Goal: Transaction & Acquisition: Purchase product/service

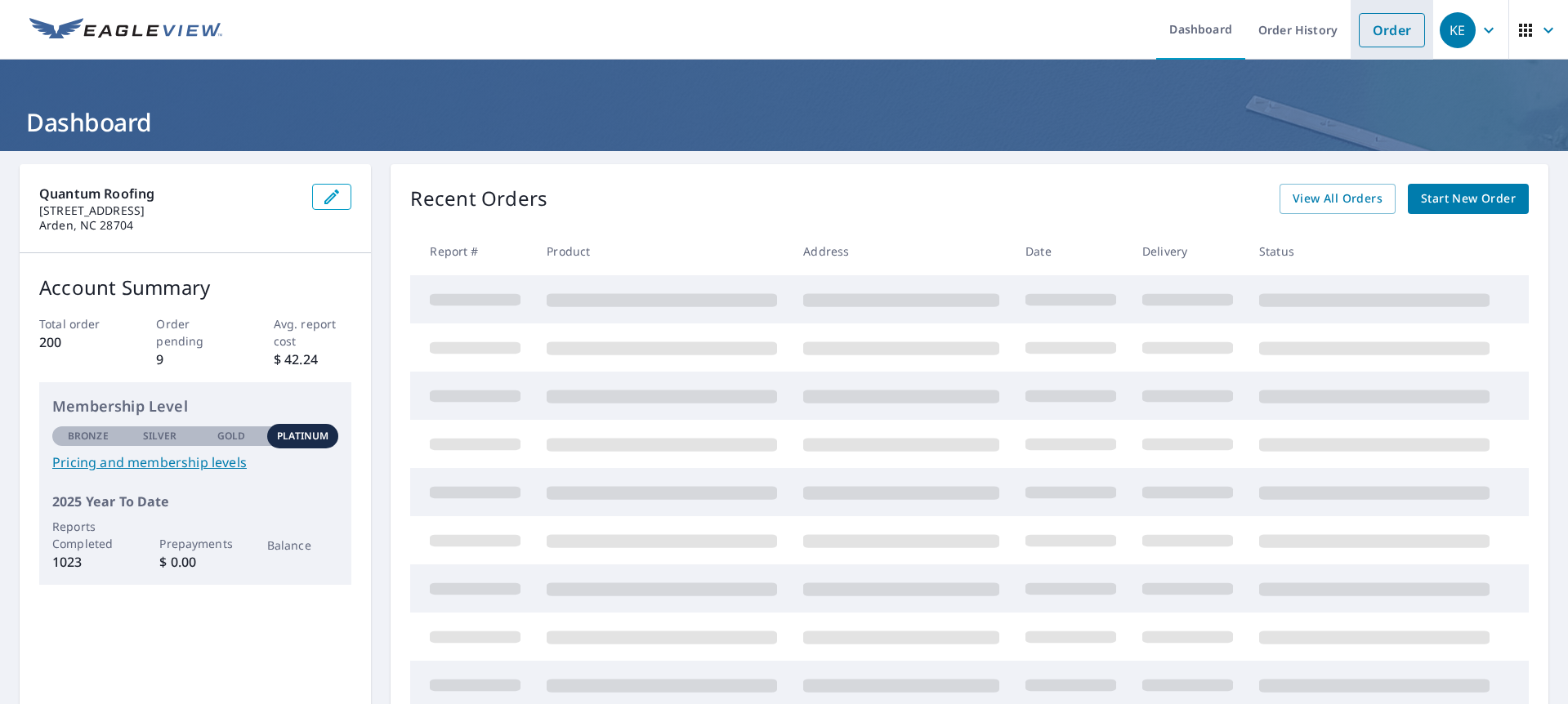
click at [1402, 30] on link "Order" at bounding box center [1391, 30] width 66 height 34
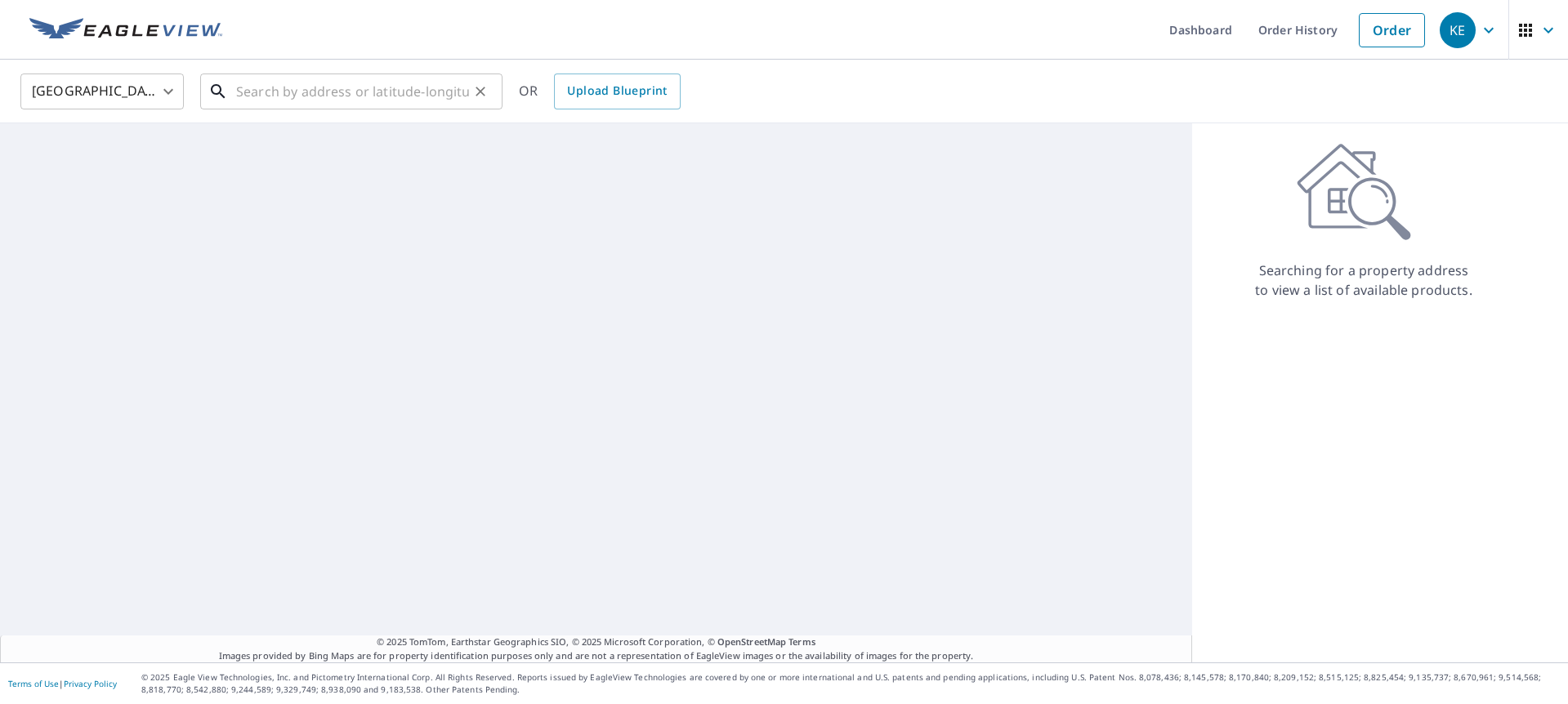
click at [335, 76] on input "text" at bounding box center [353, 91] width 233 height 46
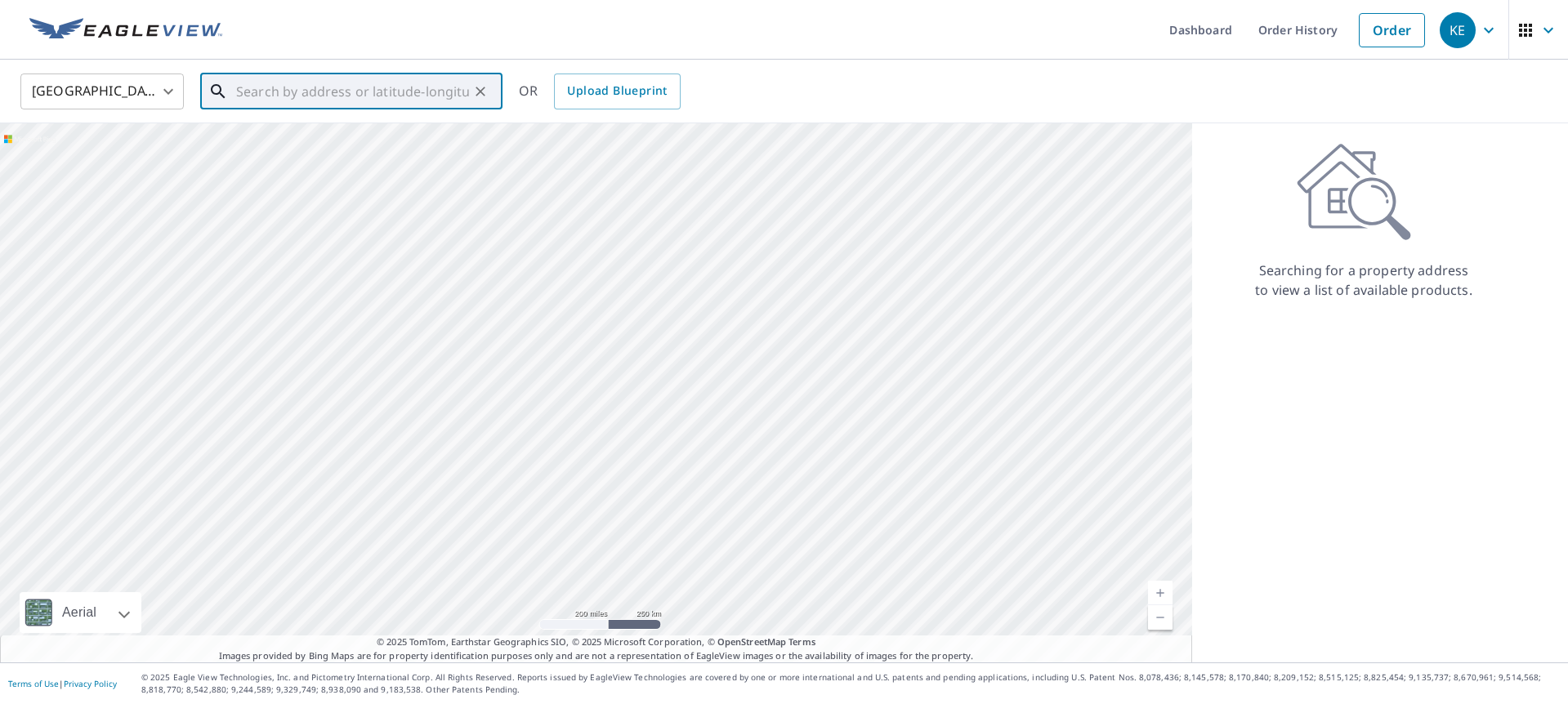
click at [332, 98] on input "text" at bounding box center [353, 91] width 233 height 46
paste input "[STREET_ADDRESS][PERSON_NAME][PERSON_NAME]"
click at [414, 142] on span "33 [PERSON_NAME] Haven Dr" at bounding box center [361, 139] width 257 height 19
type input "[STREET_ADDRESS][PERSON_NAME][PERSON_NAME]"
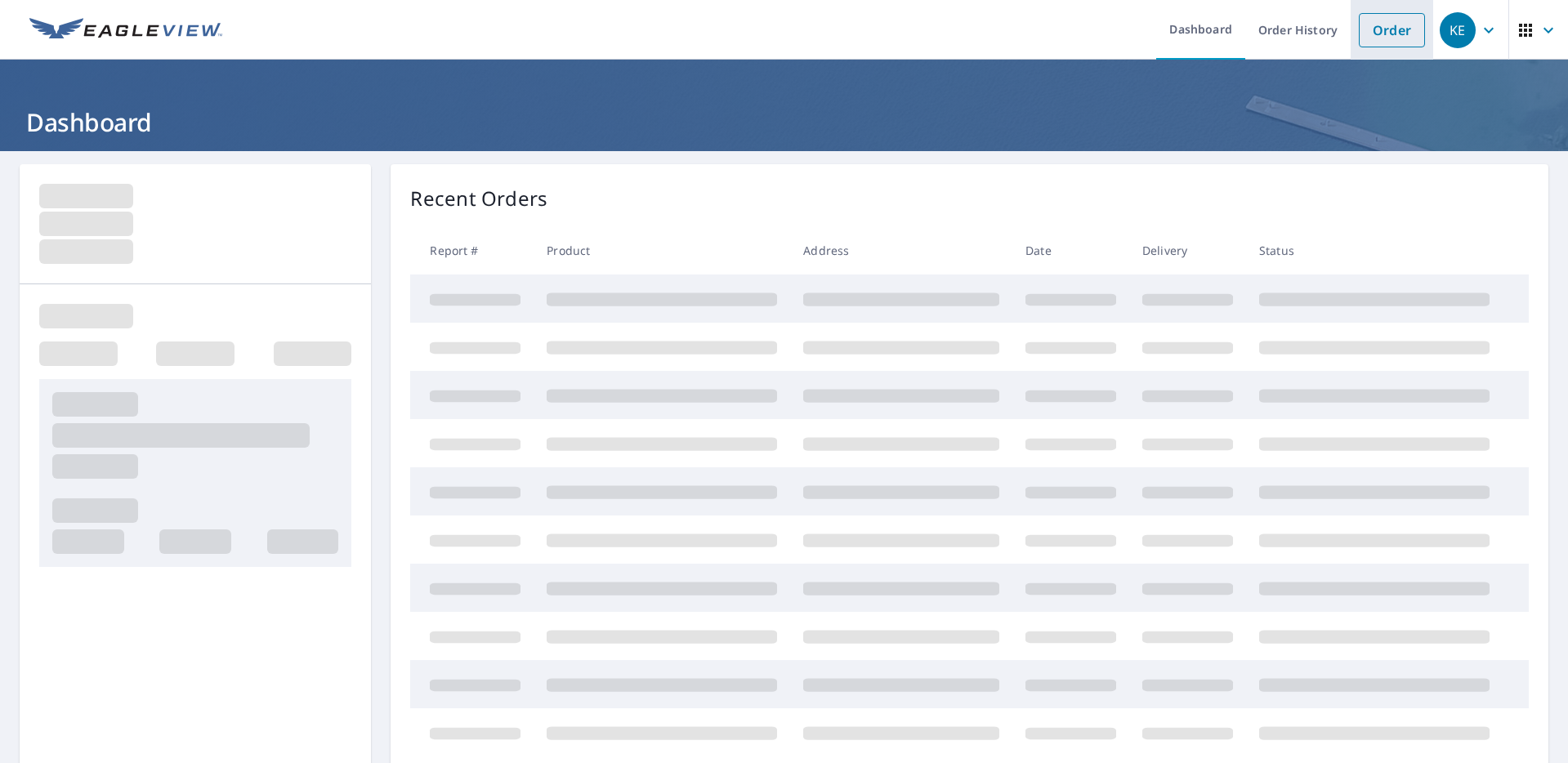
click at [1372, 41] on link "Order" at bounding box center [1391, 30] width 66 height 34
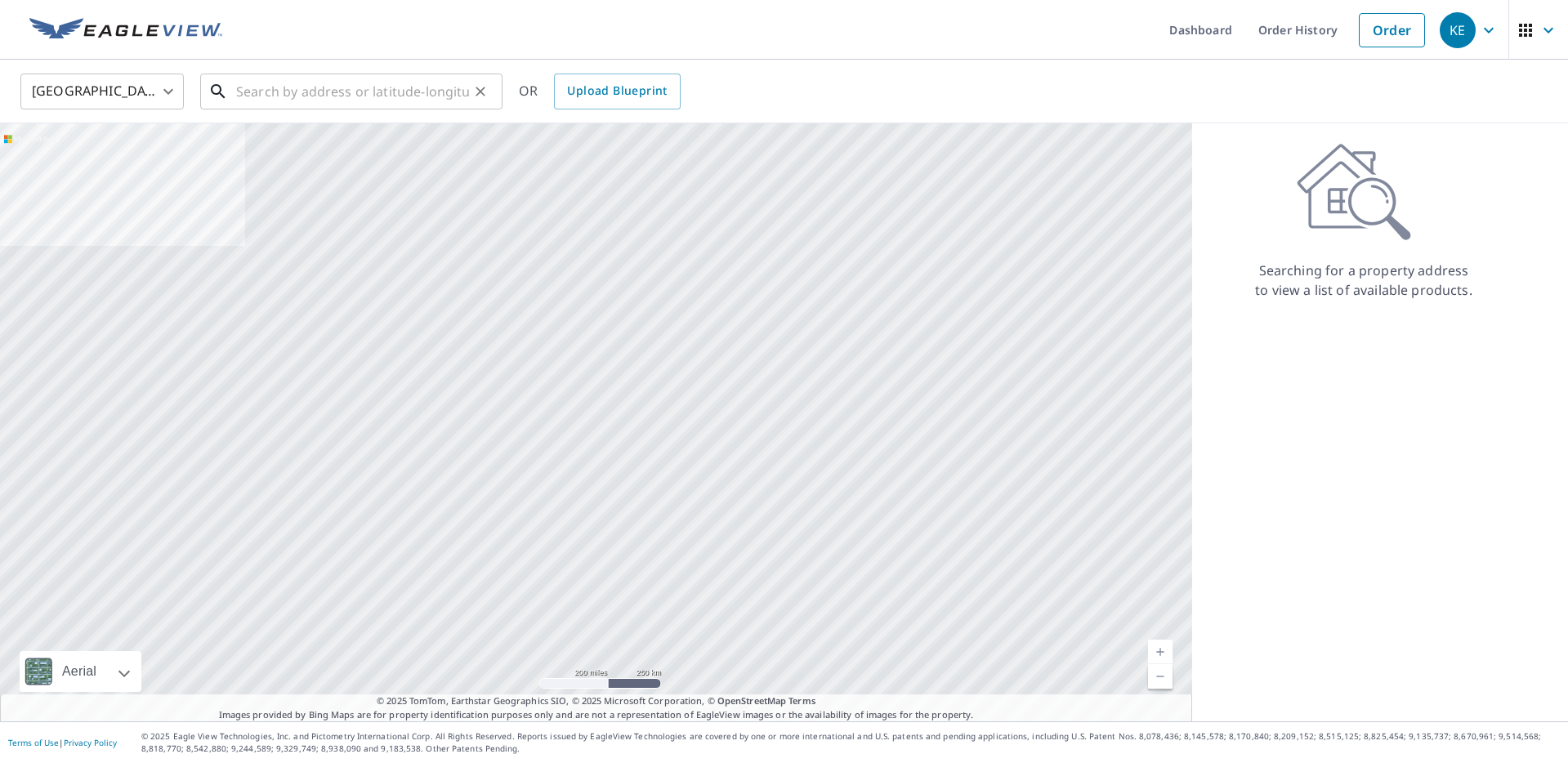
click at [367, 85] on input "text" at bounding box center [353, 91] width 233 height 46
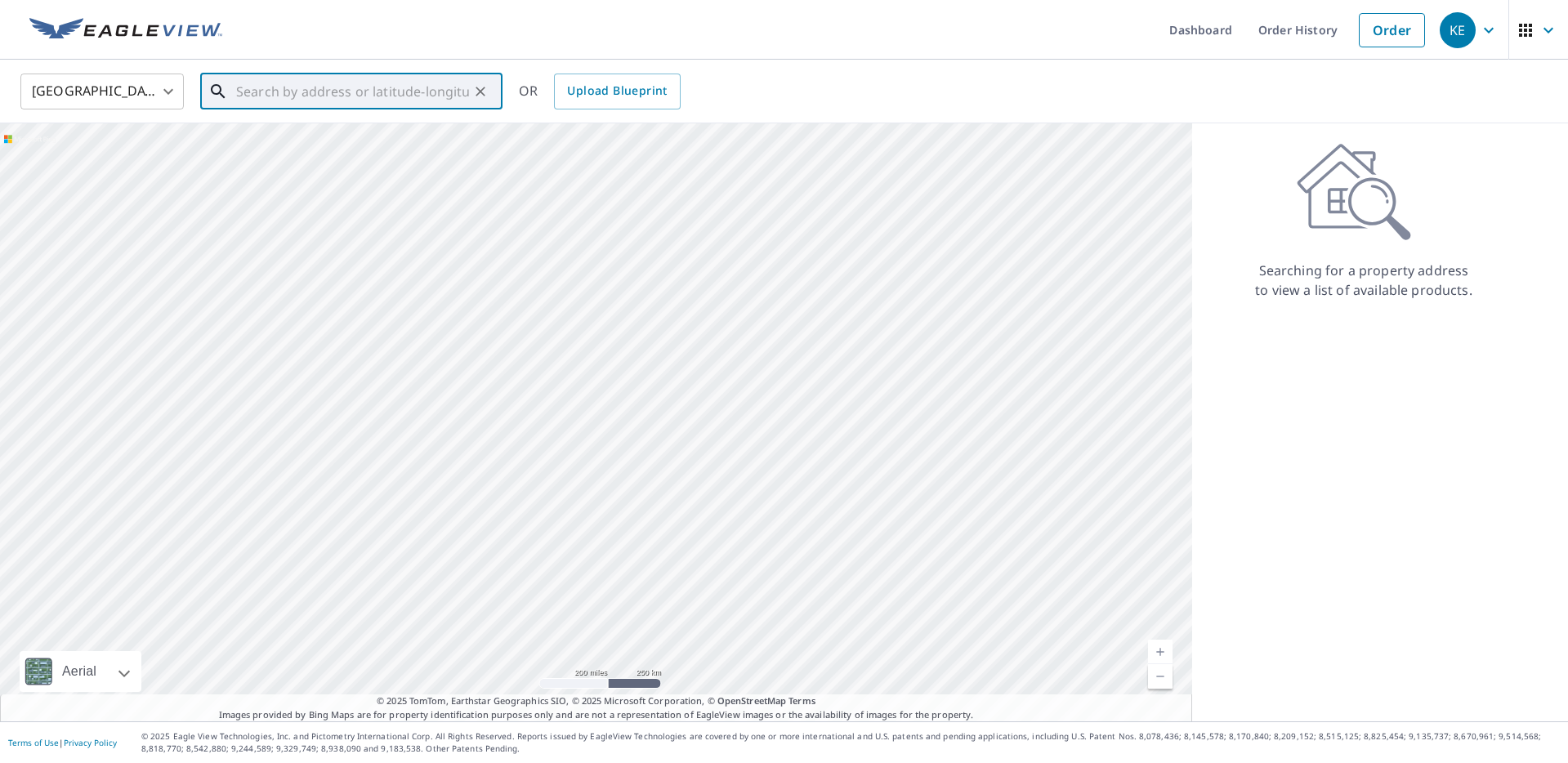
paste input "393 songbird trail waynesville"
click at [383, 145] on span "361 Songbird Trl" at bounding box center [361, 139] width 257 height 19
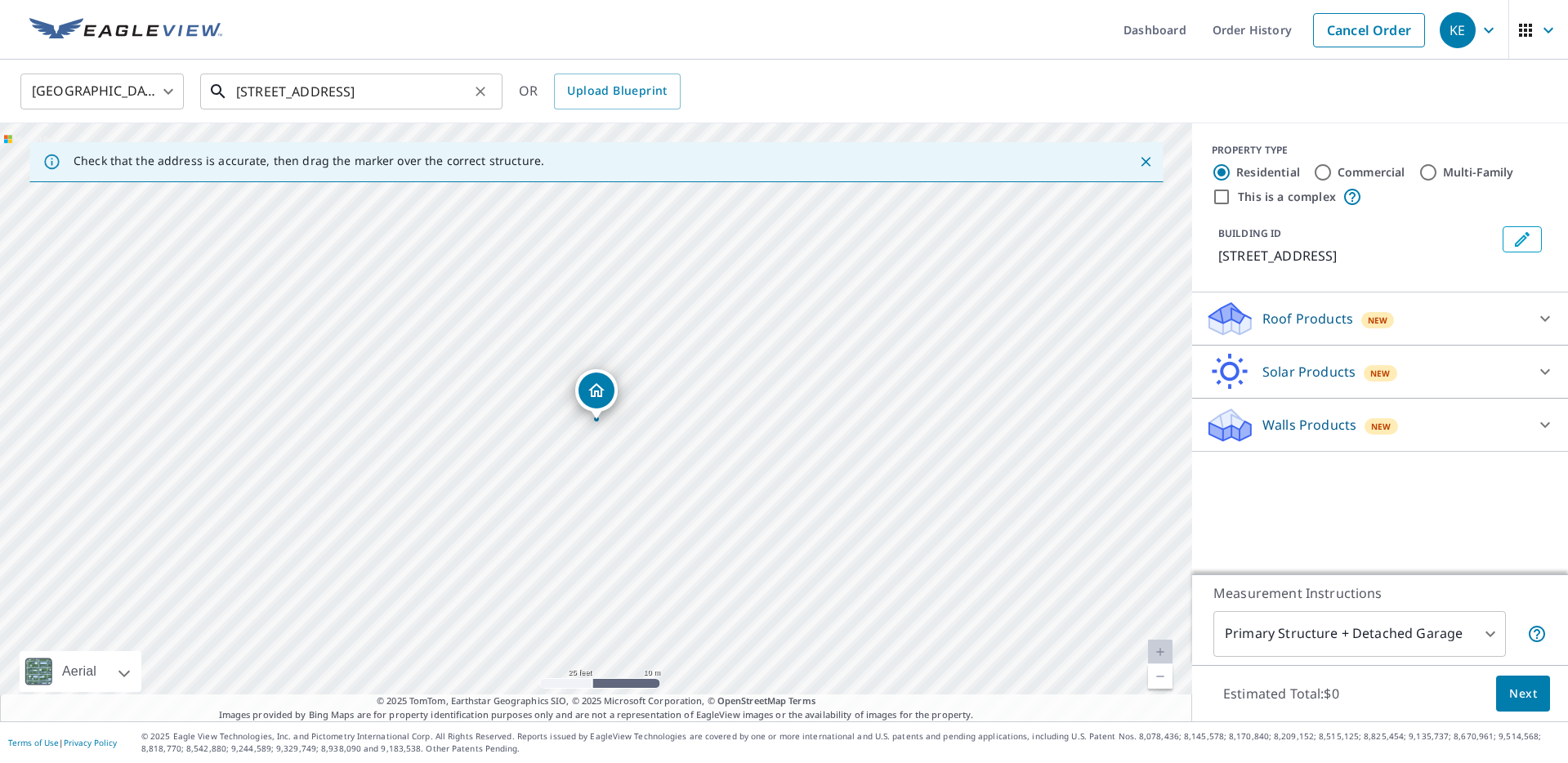
click at [302, 103] on input "361 Songbird Trl Waynesville, NC 28785" at bounding box center [353, 91] width 233 height 46
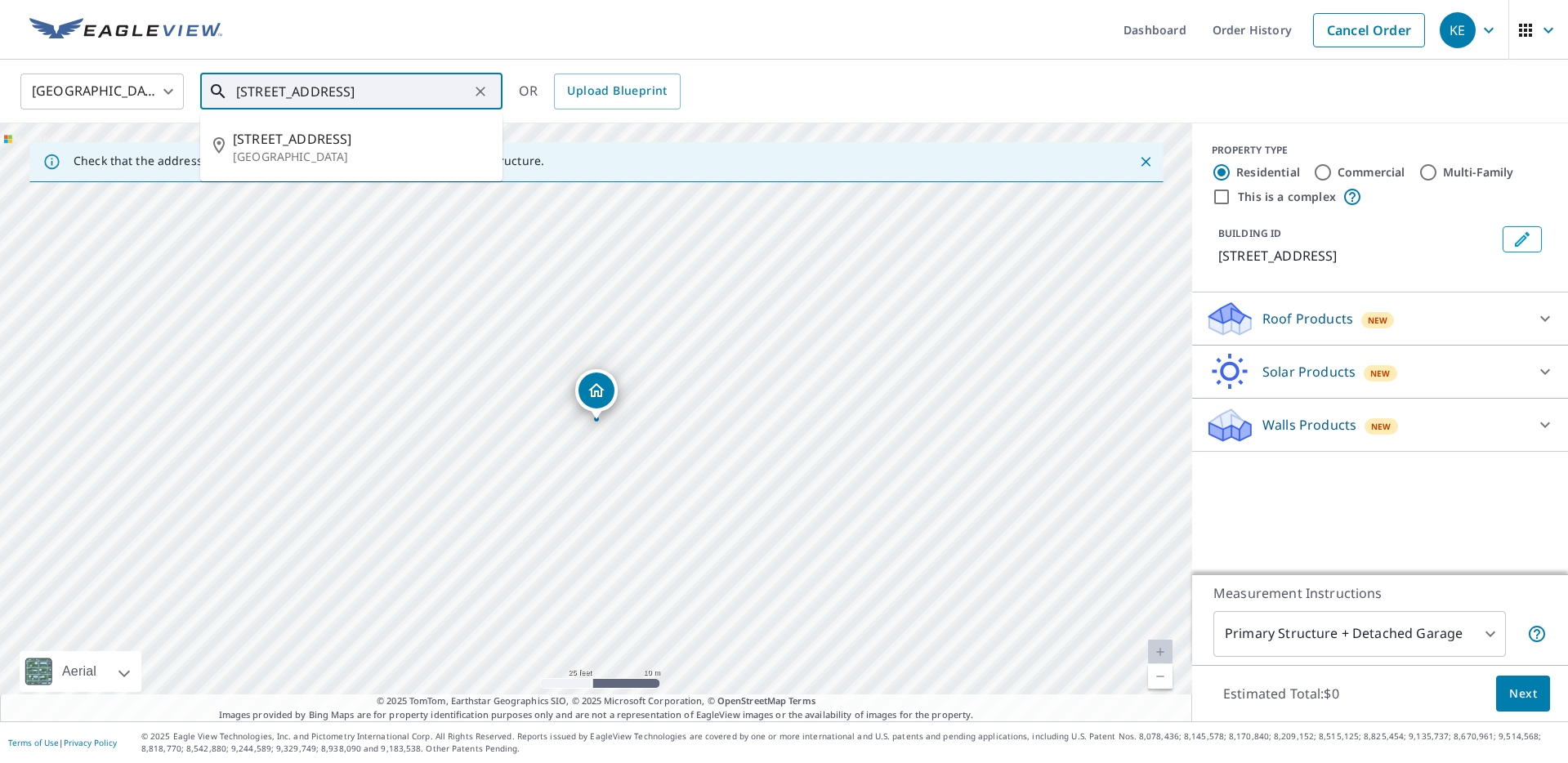
click at [259, 91] on input "361 Songbird Trl Waynesville, NC 28785" at bounding box center [353, 91] width 233 height 46
click at [264, 87] on input "363 Songbird Trl Waynesville, NC 28785" at bounding box center [353, 91] width 233 height 46
click at [268, 89] on input "363 Songbird Trl Waynesville, NC 28785" at bounding box center [353, 91] width 233 height 46
click at [260, 90] on input "363 Songbird Trl Waynesville, NC 28785" at bounding box center [353, 91] width 233 height 46
click at [291, 97] on input "363 Songbird Trl Waynesville, NC 28785" at bounding box center [353, 91] width 233 height 46
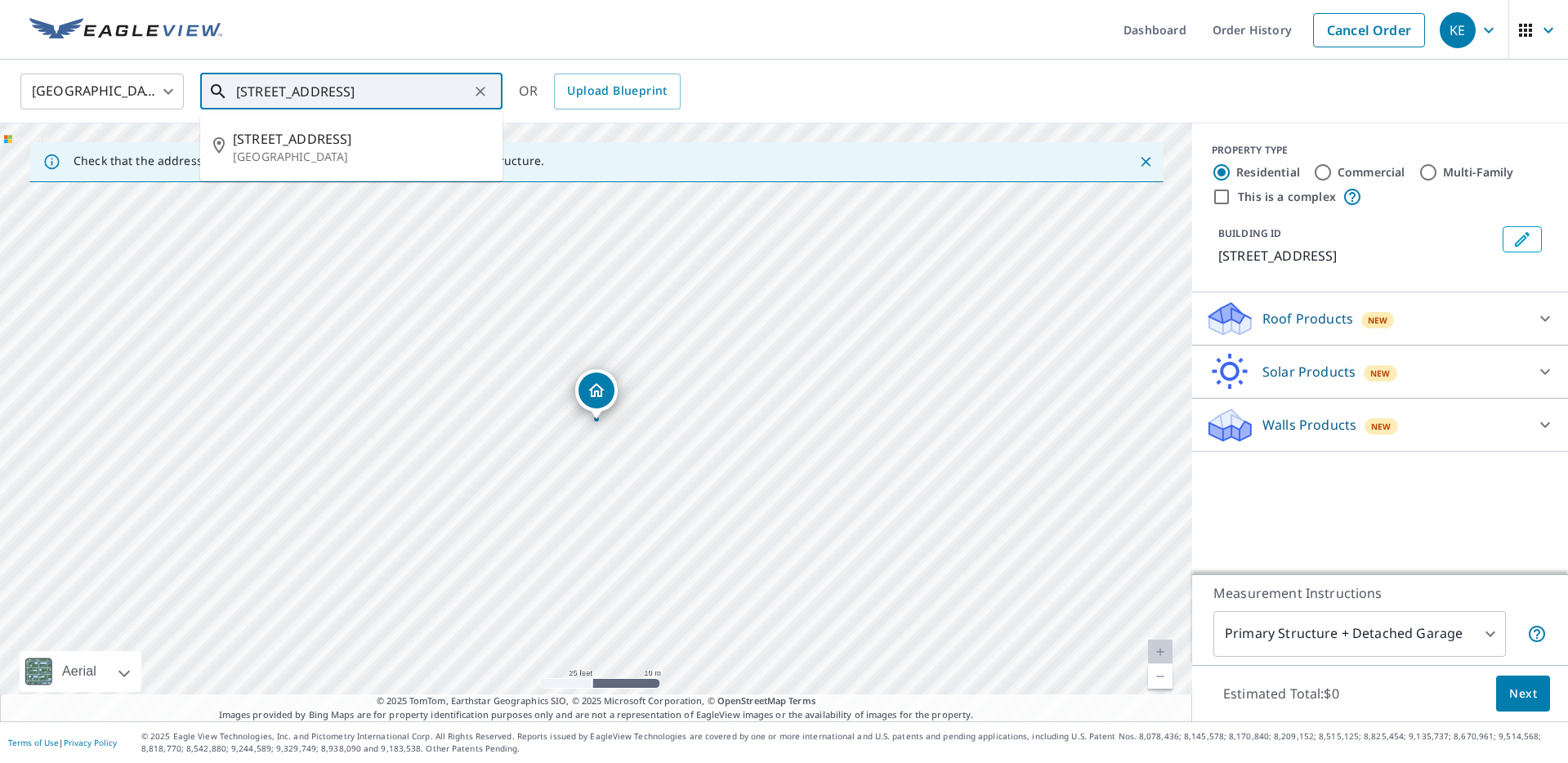
click at [423, 92] on input "363 Songbird Trl Waynesville, NC 28785" at bounding box center [353, 91] width 233 height 46
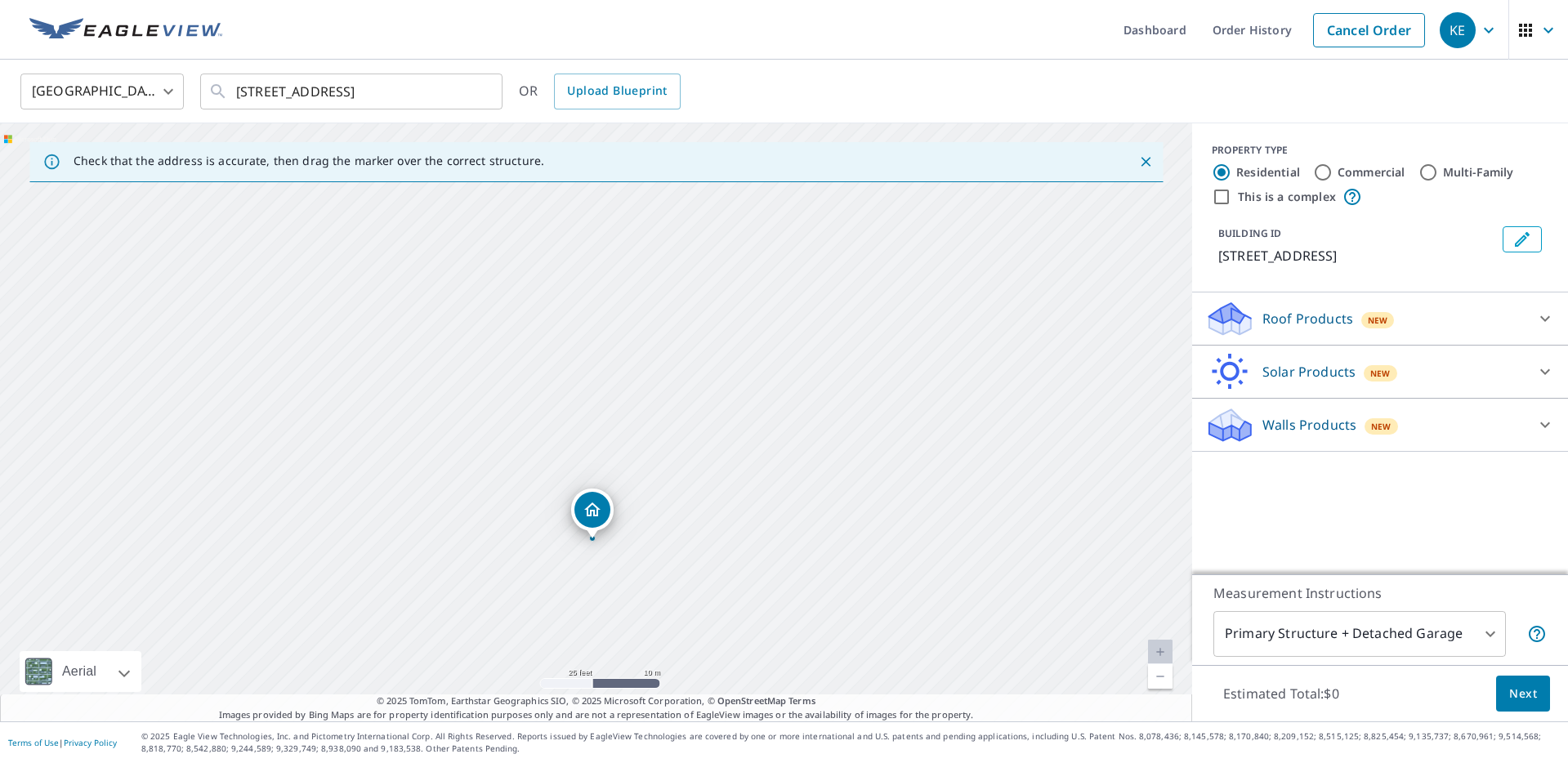
drag, startPoint x: 682, startPoint y: 366, endPoint x: 678, endPoint y: 485, distance: 119.1
click at [678, 485] on div "363 Songbird Trl Waynesville, NC 28785" at bounding box center [596, 422] width 1192 height 598
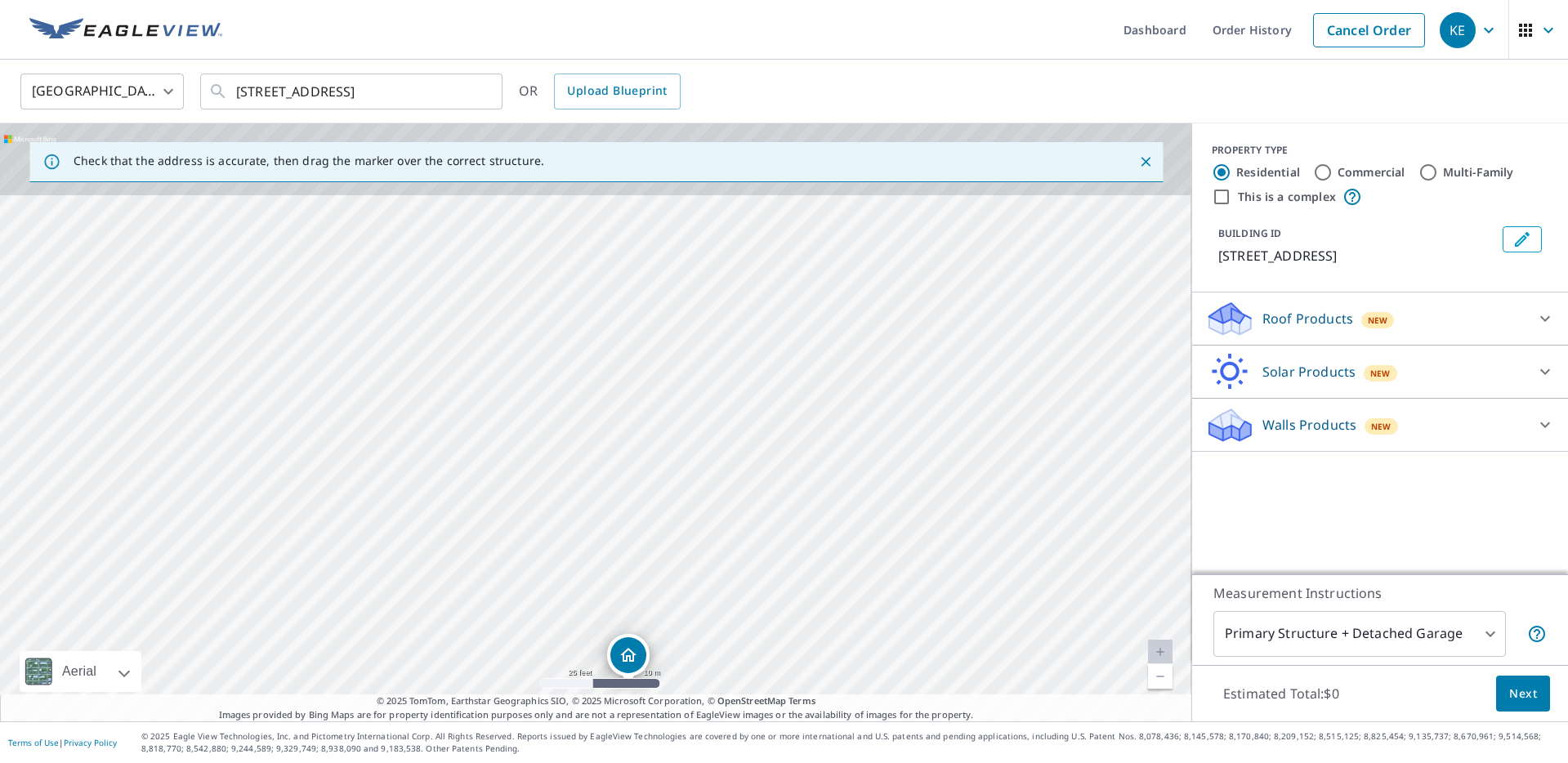
drag, startPoint x: 695, startPoint y: 434, endPoint x: 690, endPoint y: 564, distance: 130.1
click at [690, 564] on div "363 Songbird Trl Waynesville, NC 28785" at bounding box center [596, 422] width 1192 height 598
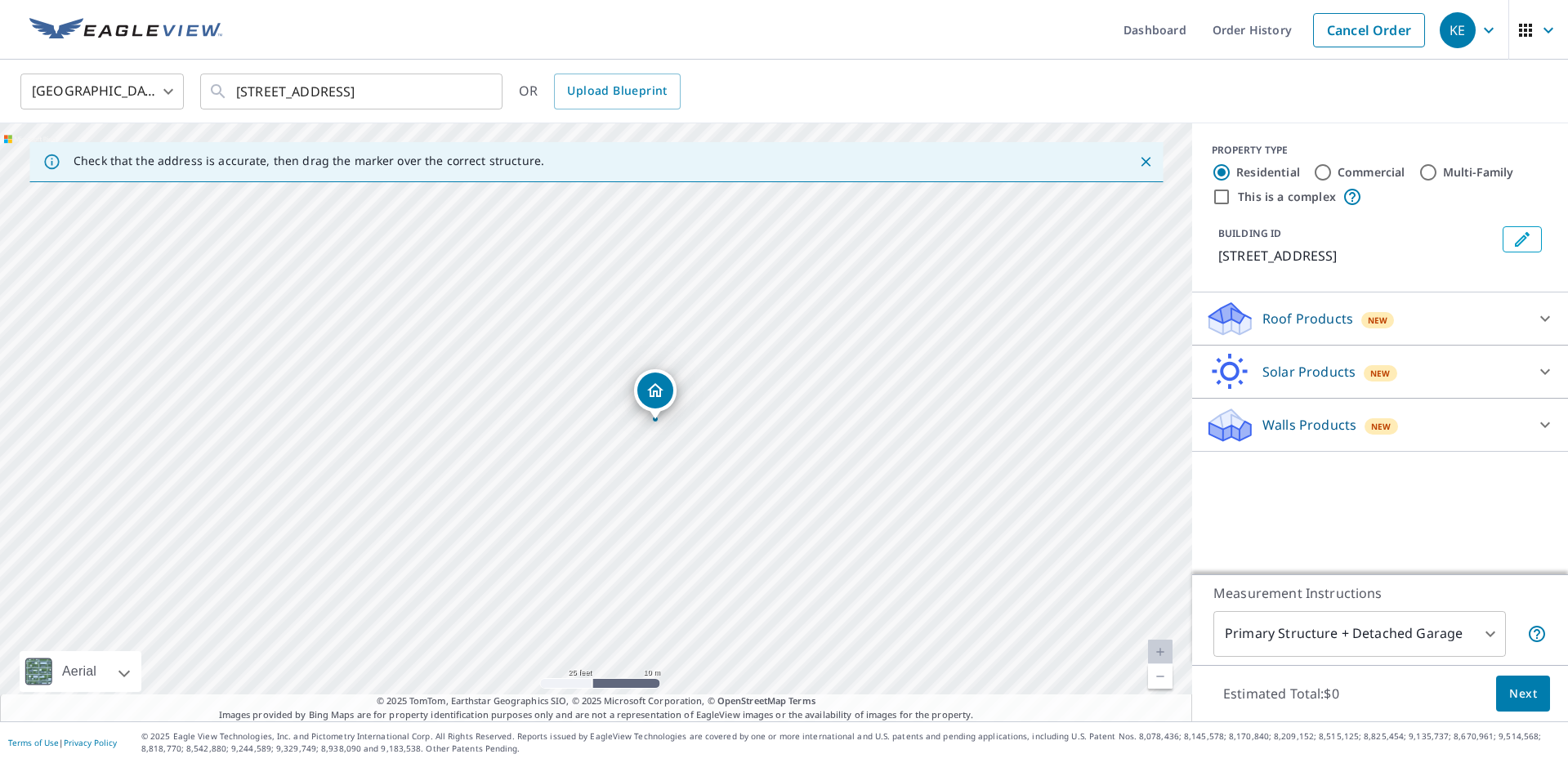
drag, startPoint x: 825, startPoint y: 538, endPoint x: 776, endPoint y: 372, distance: 173.1
click at [776, 372] on div "363 Songbird Trl Waynesville, NC 28785" at bounding box center [596, 422] width 1192 height 598
drag, startPoint x: 715, startPoint y: 296, endPoint x: 679, endPoint y: 399, distance: 109.1
click at [675, 397] on div "363 Songbird Trl Waynesville, NC 28785" at bounding box center [596, 422] width 1192 height 598
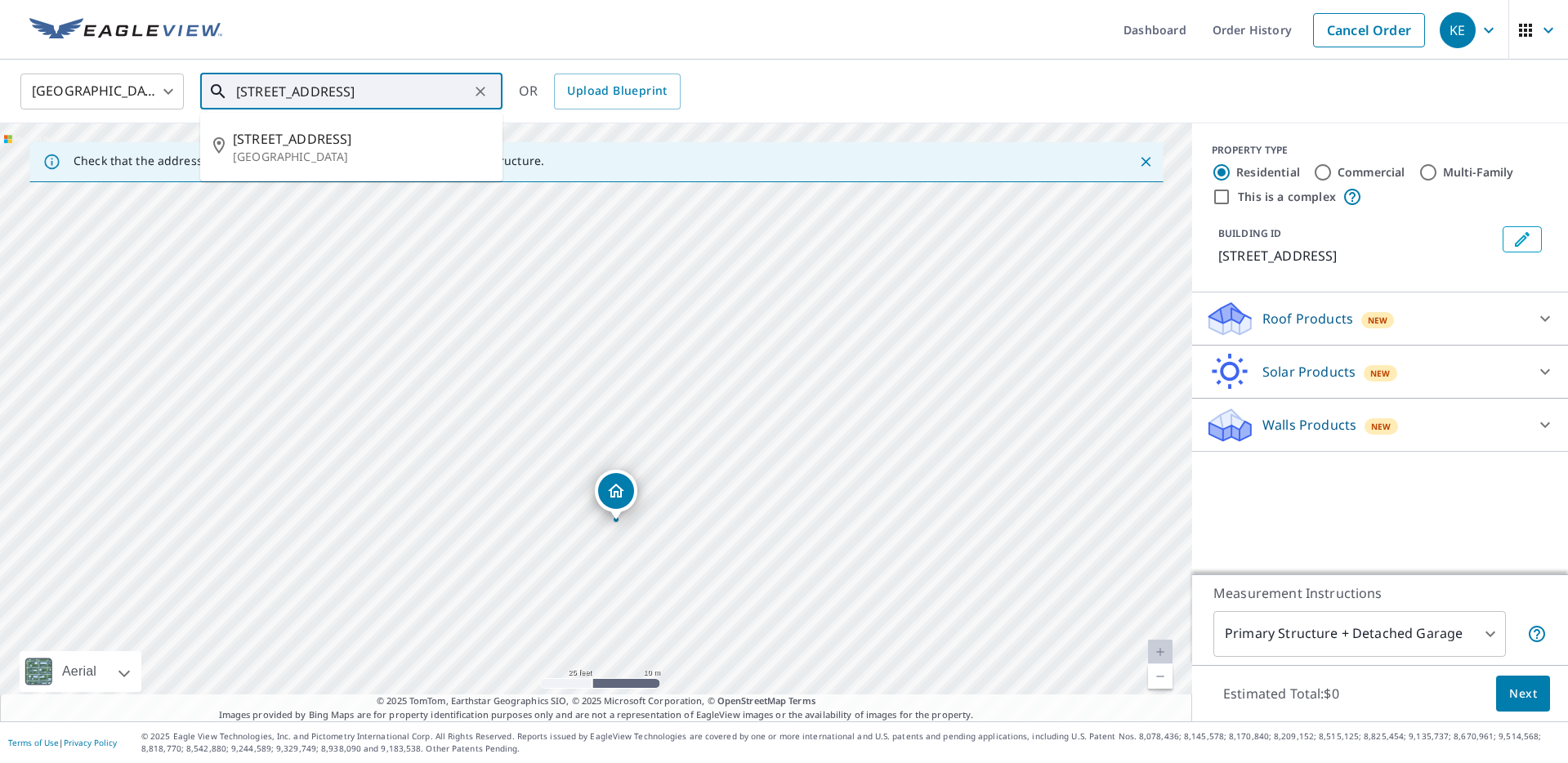
click at [293, 94] on input "363 Songbird Trl Waynesville, NC 28785" at bounding box center [353, 91] width 233 height 46
click at [373, 80] on input "363 Songbird Trl Waynesville, NC 28785" at bounding box center [353, 91] width 233 height 46
click at [395, 91] on input "363 Songbird Trl Waynesville, NC 28785" at bounding box center [353, 91] width 233 height 46
click at [255, 91] on input "363 Songbird Trl Waynesville, NC 28785" at bounding box center [353, 91] width 233 height 46
type input "393 Songbird Trl Waynesville, NC 28785"
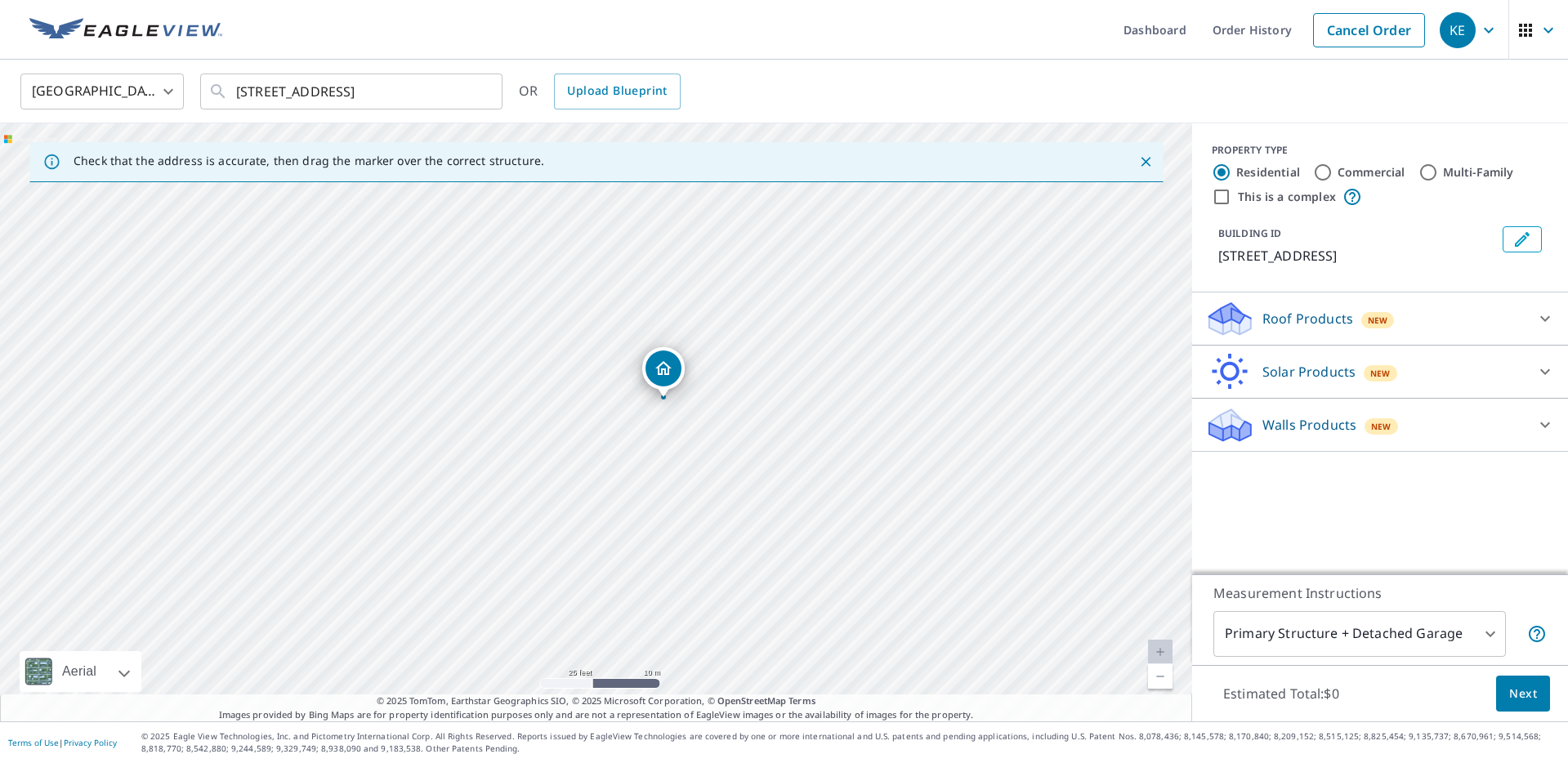
drag, startPoint x: 766, startPoint y: 528, endPoint x: 755, endPoint y: 418, distance: 110.5
click at [755, 418] on div "393 Songbird Trl Waynesville, NC 28785" at bounding box center [596, 422] width 1192 height 598
click at [319, 98] on input "393 Songbird Trl Waynesville, NC 28785" at bounding box center [353, 91] width 233 height 46
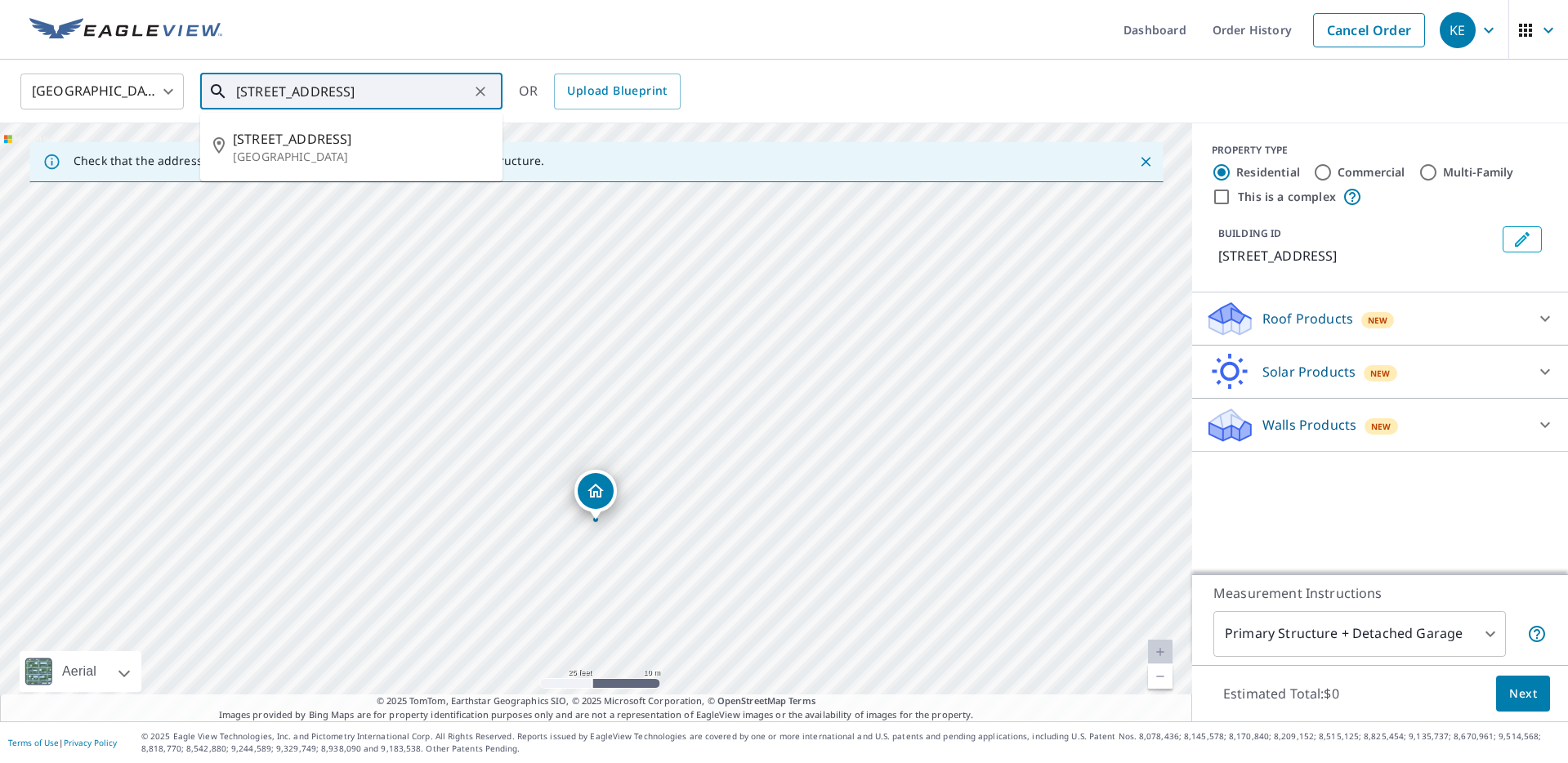
click at [248, 92] on input "393 Songbird Trl Waynesville, NC 28785" at bounding box center [353, 91] width 233 height 46
click at [514, 609] on div "393 Songbird Trl Waynesville, NC 28785" at bounding box center [596, 422] width 1192 height 598
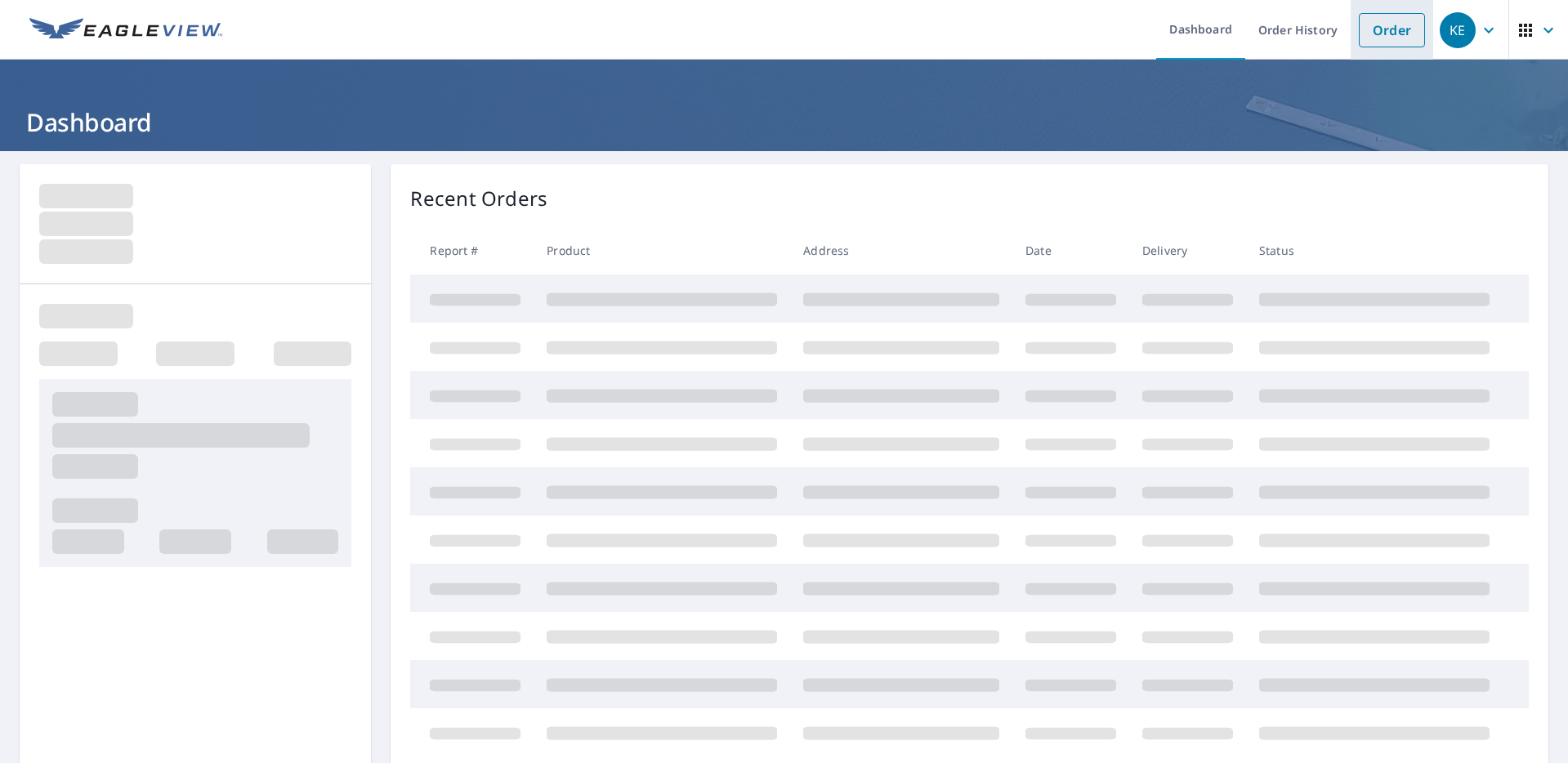
click at [1386, 44] on link "Order" at bounding box center [1391, 30] width 66 height 34
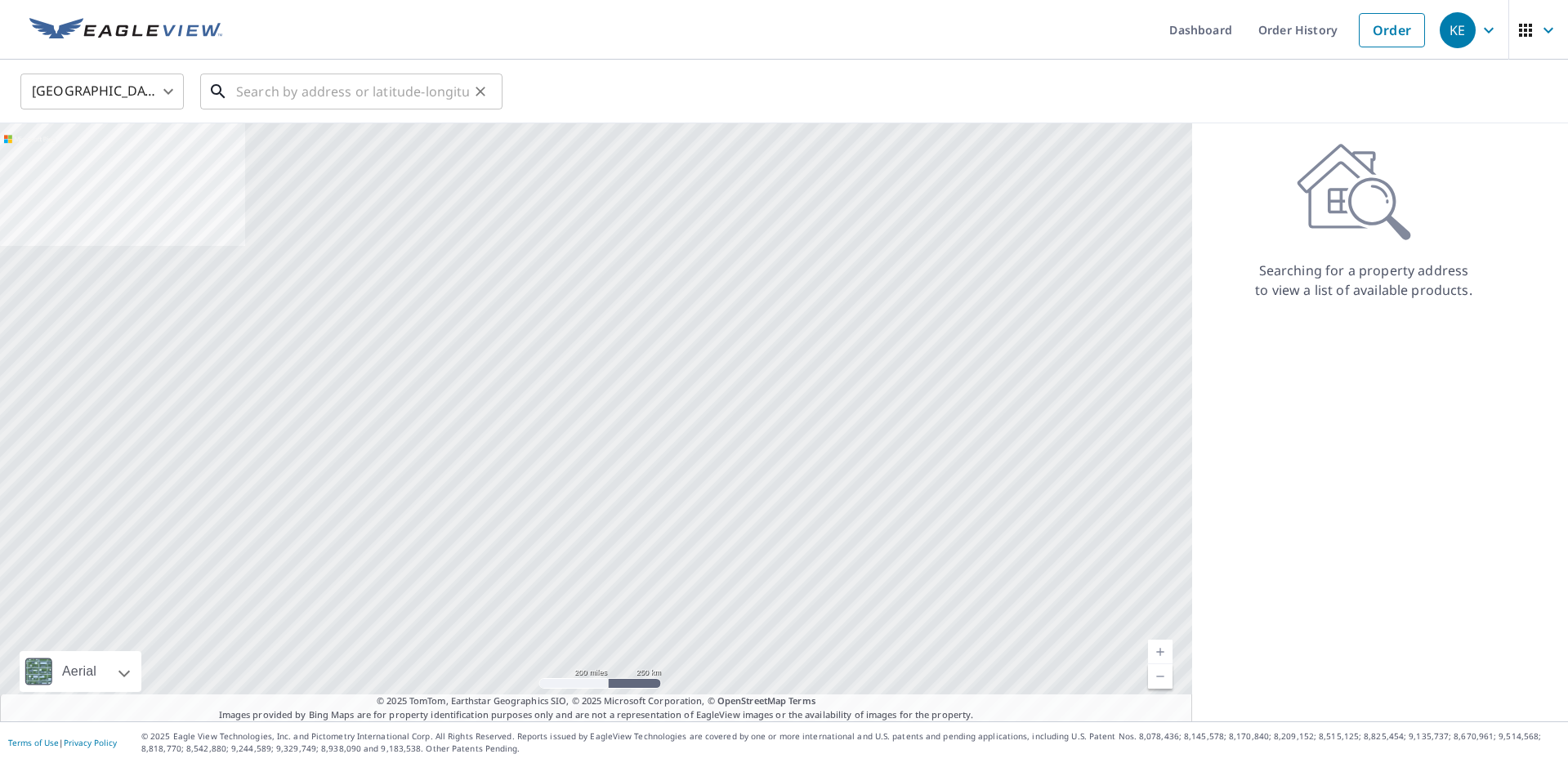
click at [393, 97] on input "text" at bounding box center [353, 91] width 233 height 46
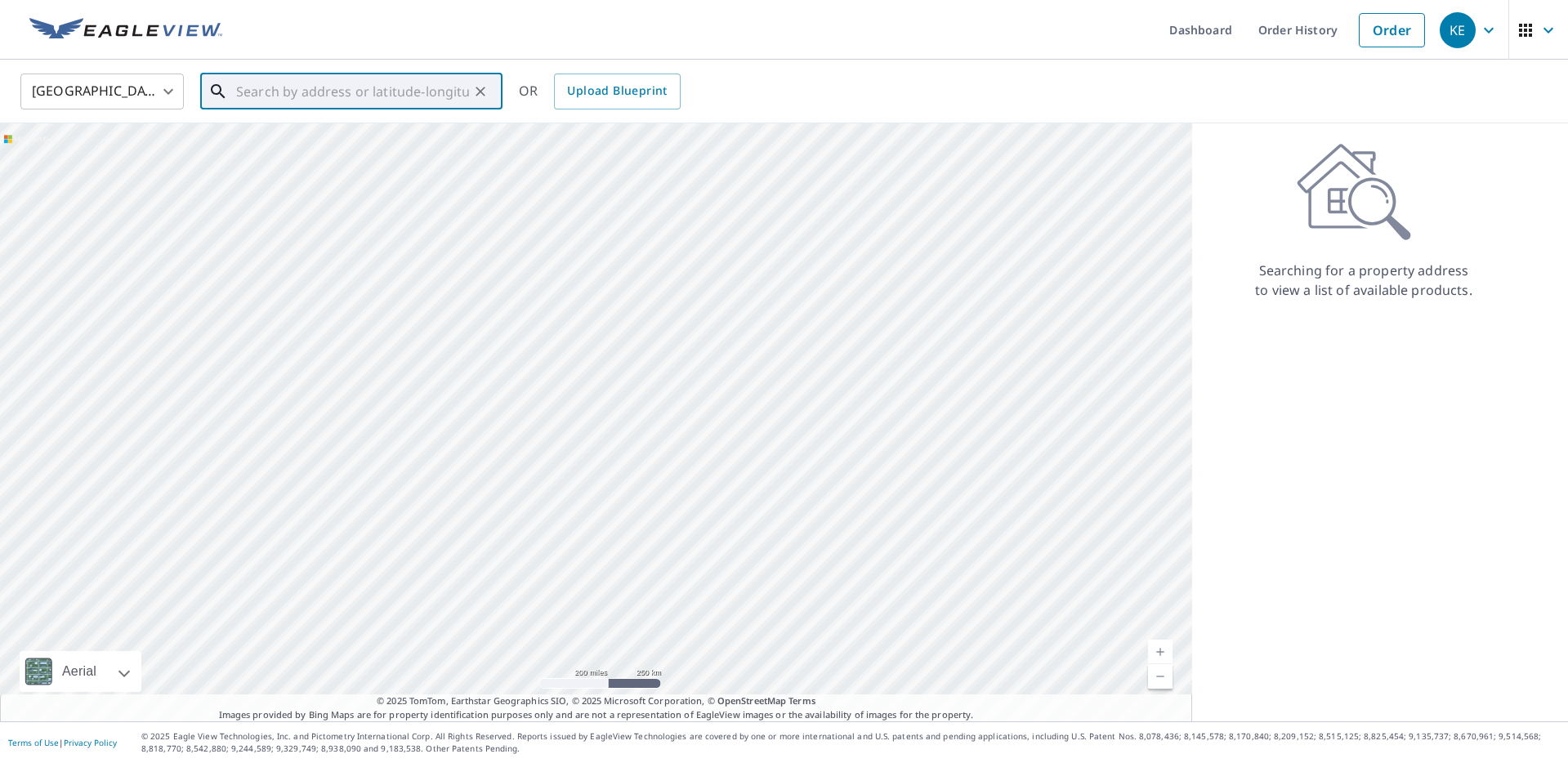
paste input "69 K D Lane Arden, NC 28704"
type input "69 K D Lane Arden, NC 28704"
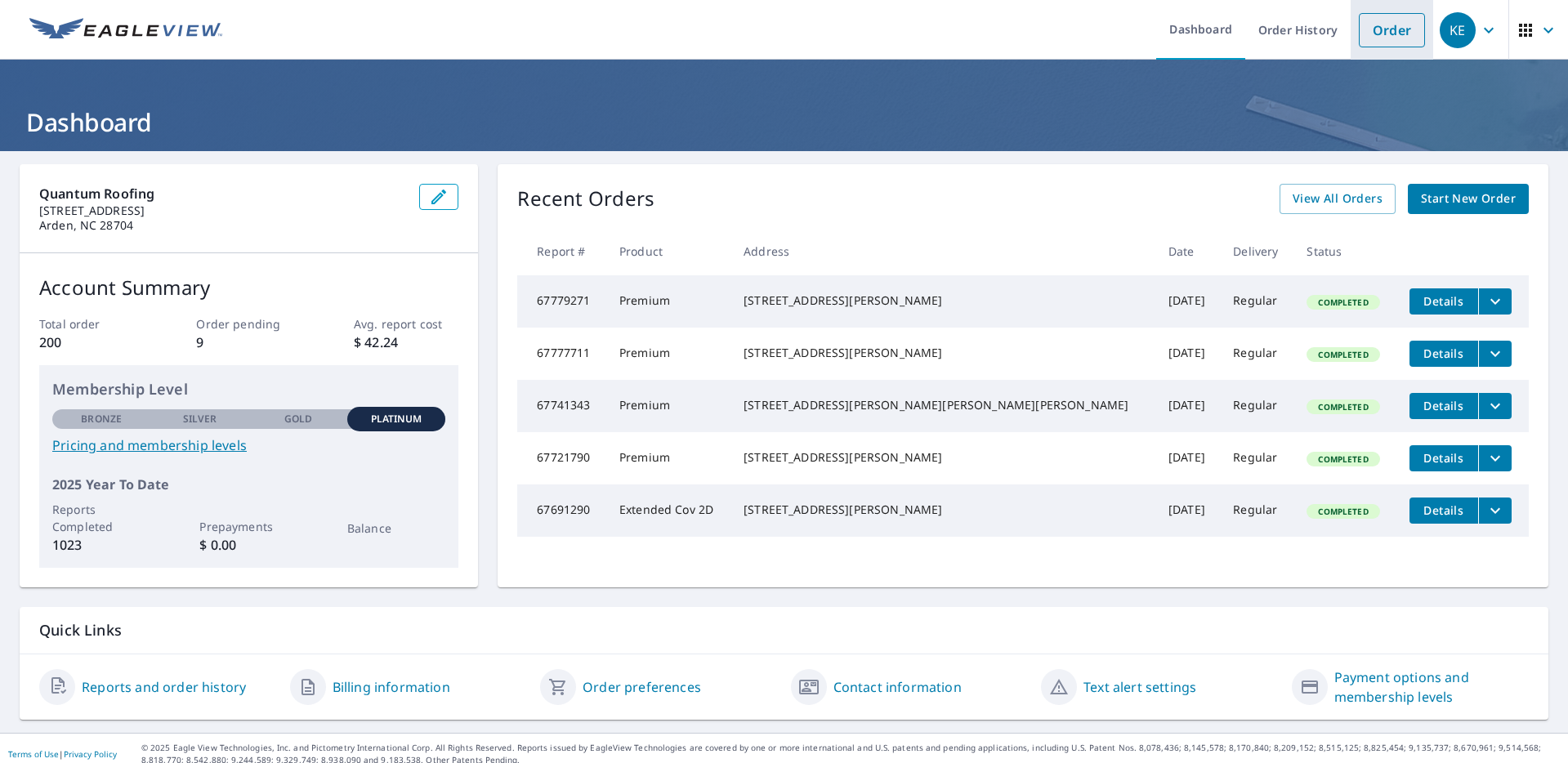
click at [1386, 38] on link "Order" at bounding box center [1391, 30] width 66 height 34
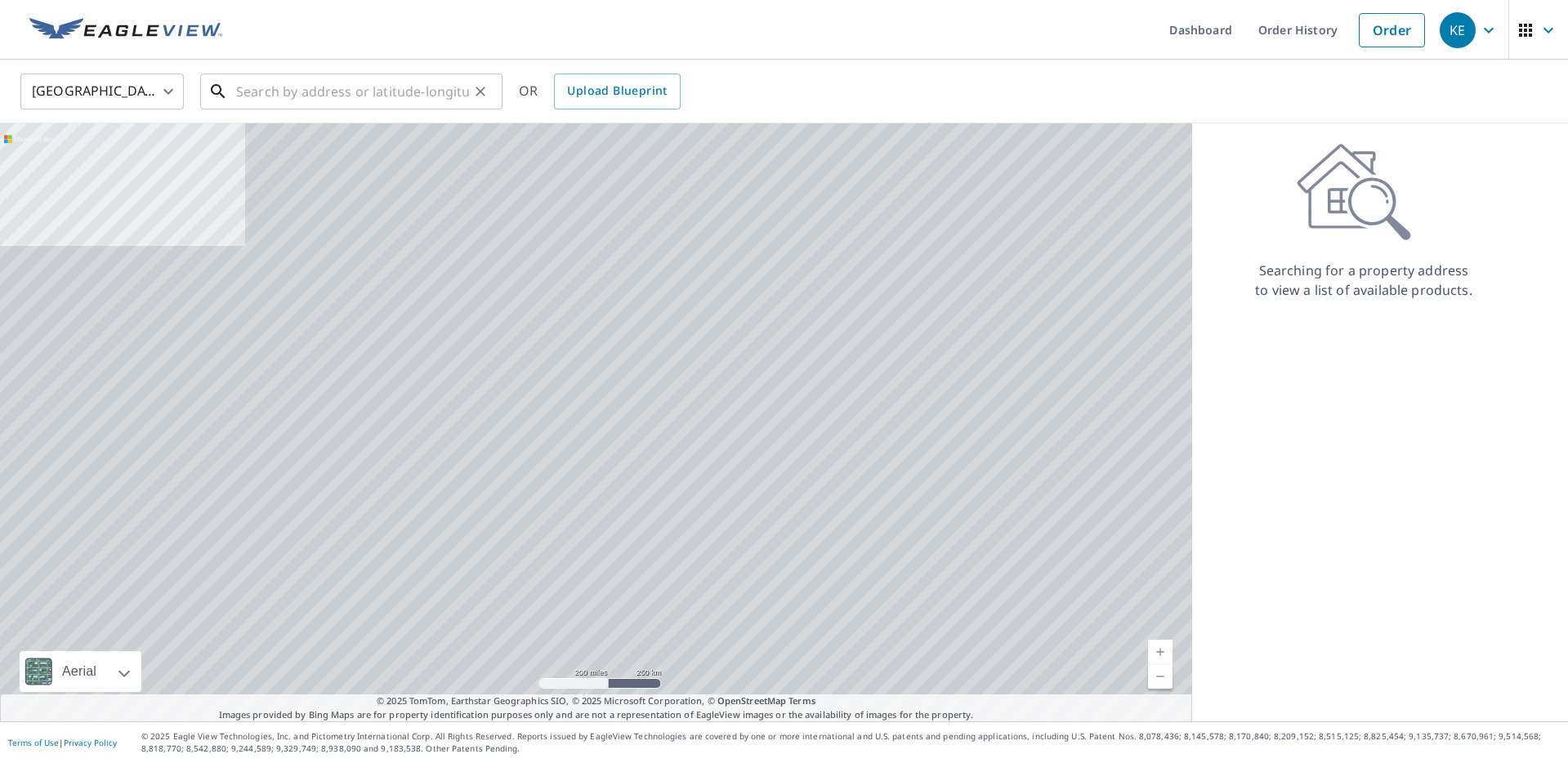
click at [438, 85] on input "text" at bounding box center [353, 91] width 233 height 46
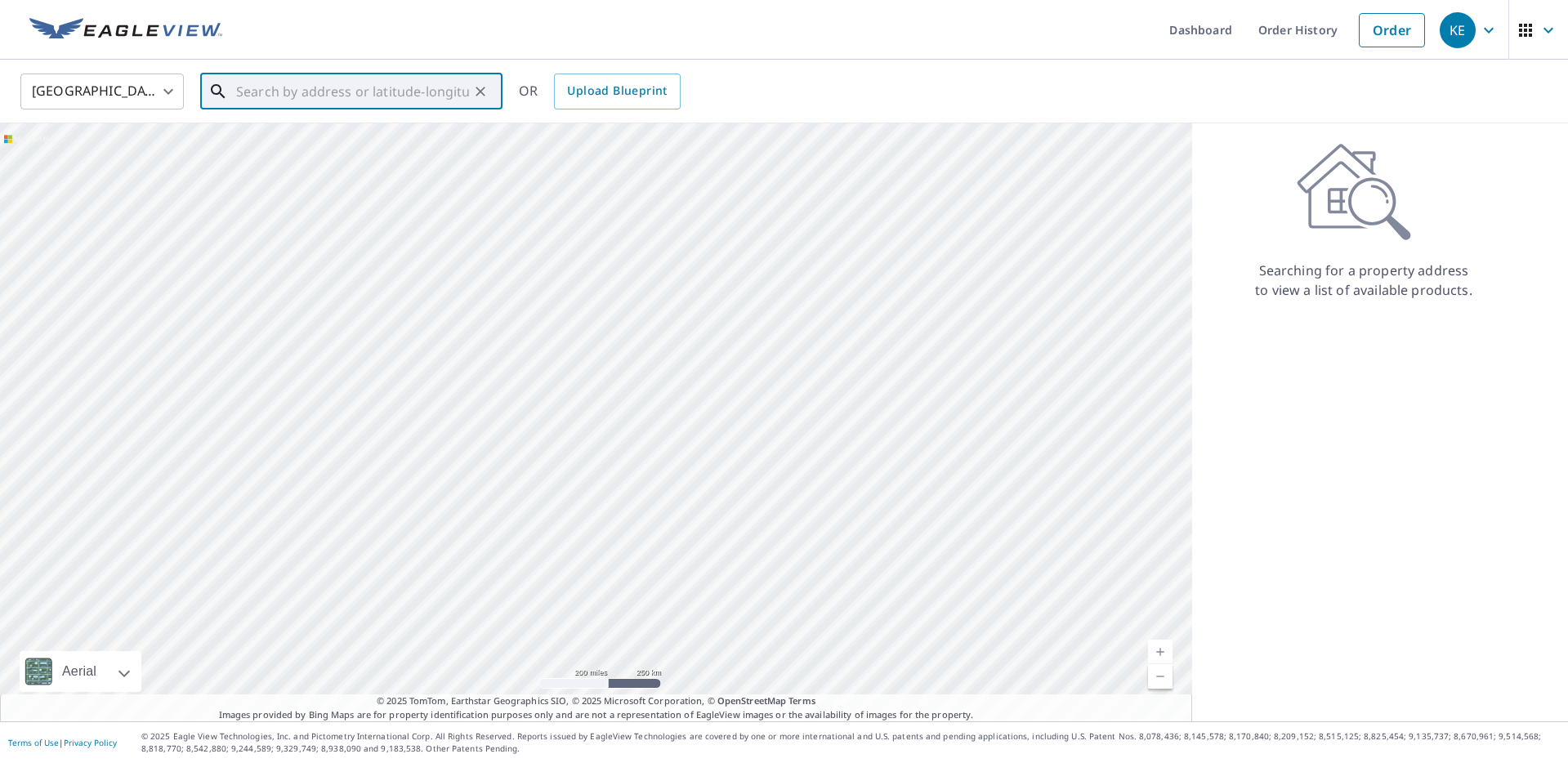
paste input "123 Cascade Rdg Rd"
click at [388, 139] on span "123 Cascade Ridge Rd" at bounding box center [361, 139] width 257 height 19
type input "123 Cascade Ridge Rd Fairview, NC 28730"
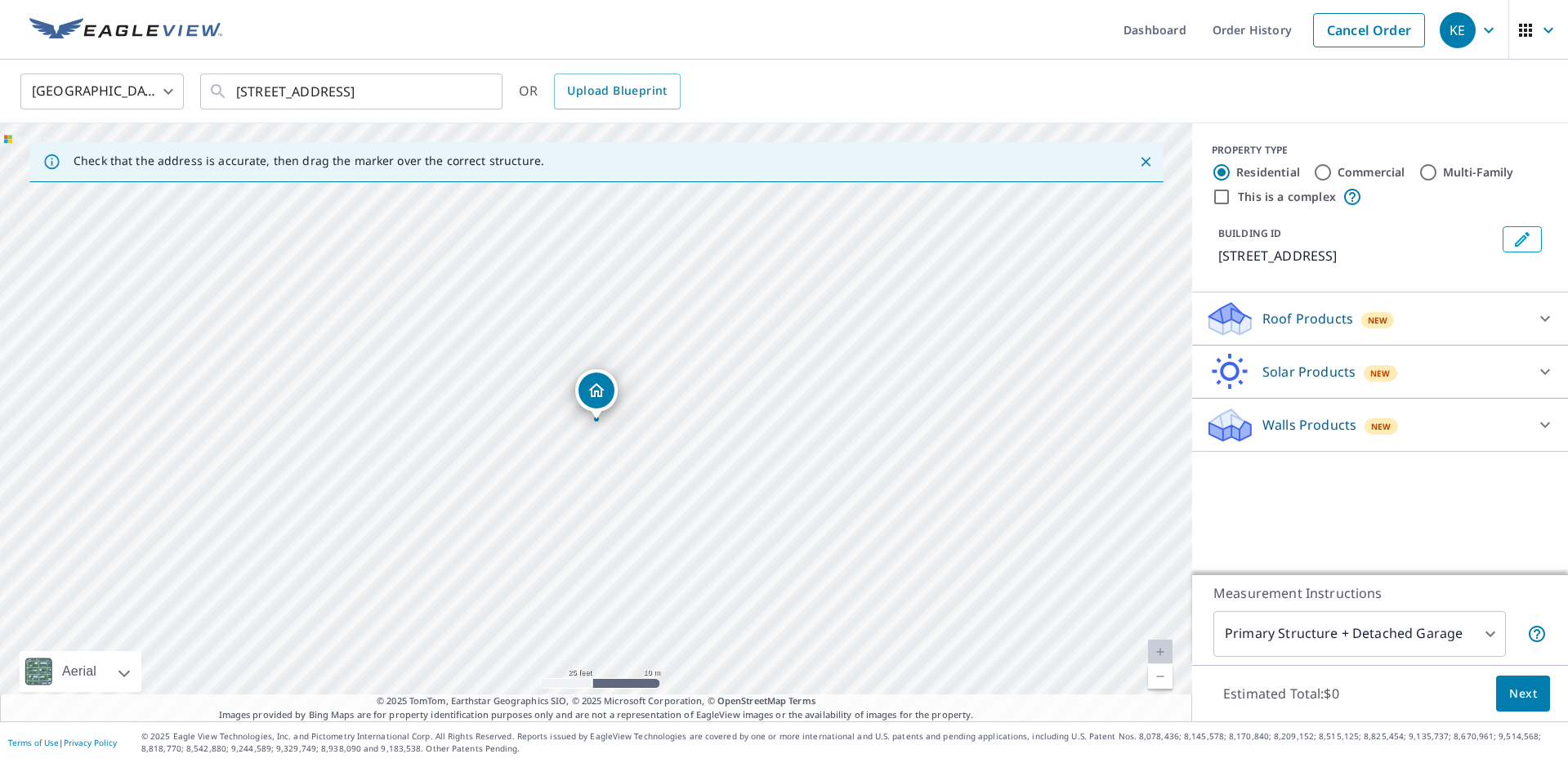
click at [1247, 320] on icon at bounding box center [1229, 324] width 41 height 19
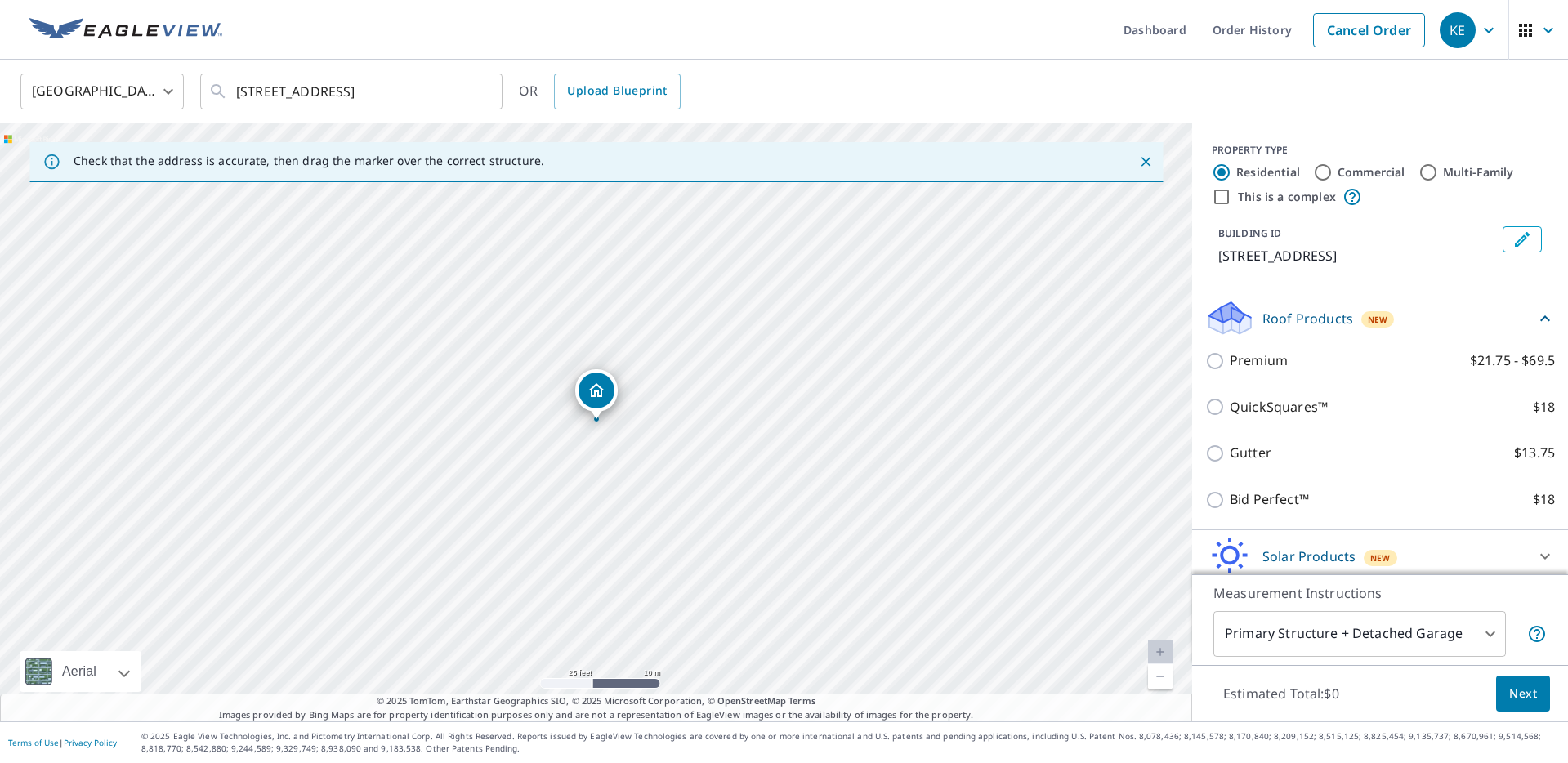
click at [1253, 377] on div "Premium $21.75 - $69.5" at bounding box center [1381, 360] width 350 height 47
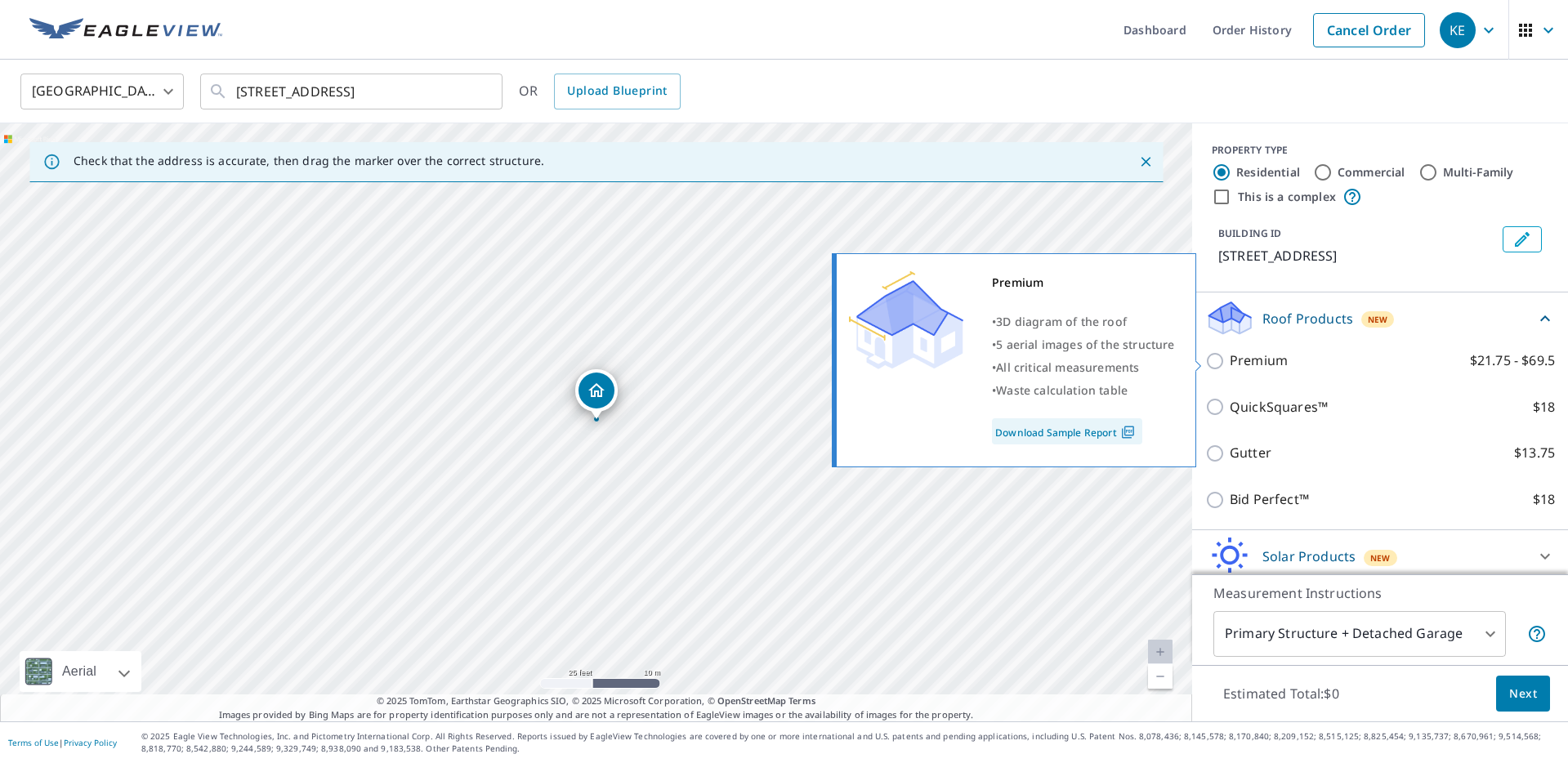
click at [1253, 367] on p "Premium" at bounding box center [1258, 360] width 58 height 20
click at [1229, 367] on input "Premium $21.75 - $69.5" at bounding box center [1218, 361] width 25 height 19
checkbox input "true"
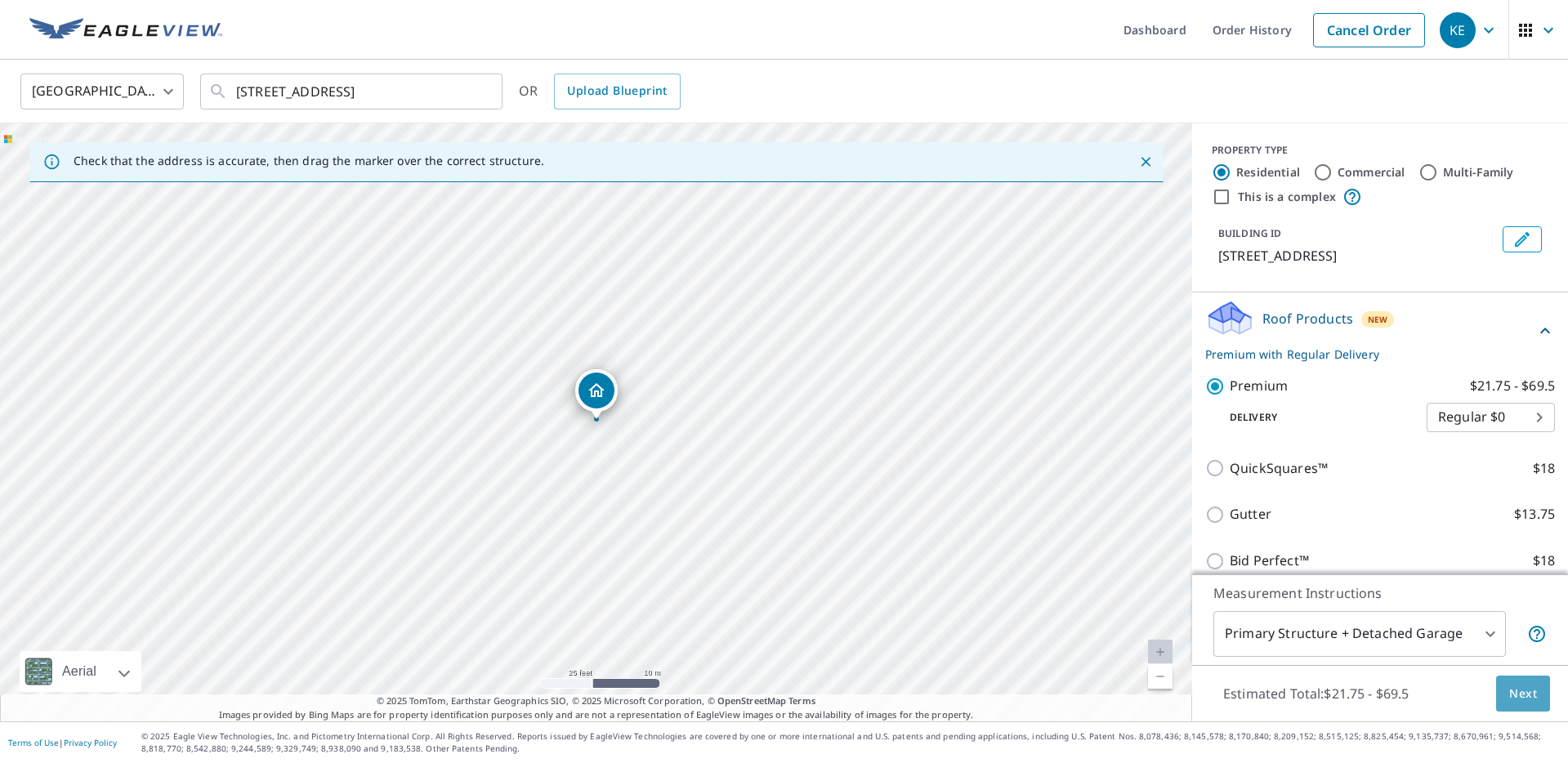
click at [1511, 687] on span "Next" at bounding box center [1523, 694] width 28 height 20
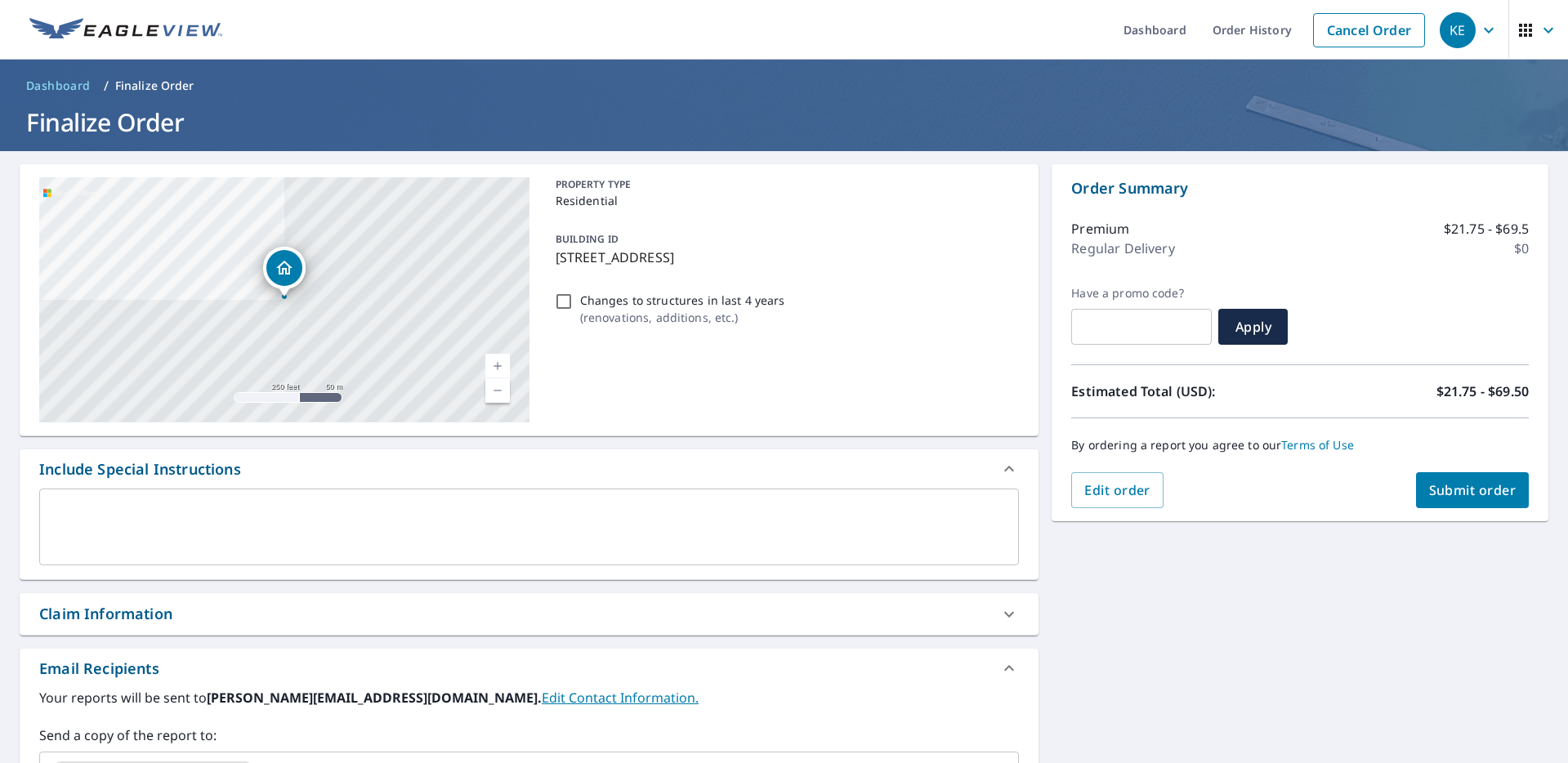
click at [1436, 495] on span "Submit order" at bounding box center [1472, 490] width 87 height 18
